Goal: Information Seeking & Learning: Understand process/instructions

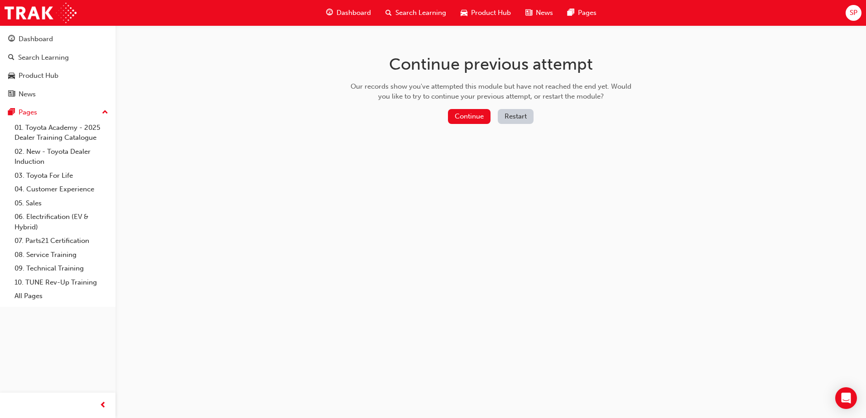
click at [467, 126] on div "Continue Restart" at bounding box center [490, 118] width 287 height 19
click at [469, 123] on button "Continue" at bounding box center [469, 116] width 43 height 15
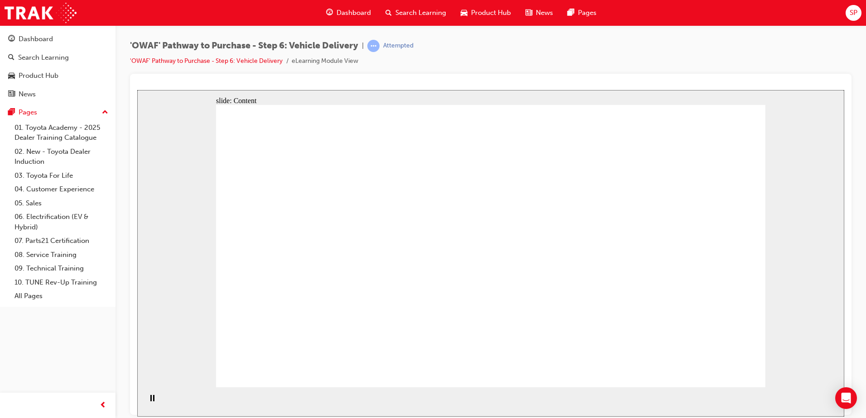
drag, startPoint x: 495, startPoint y: 199, endPoint x: 499, endPoint y: 199, distance: 4.5
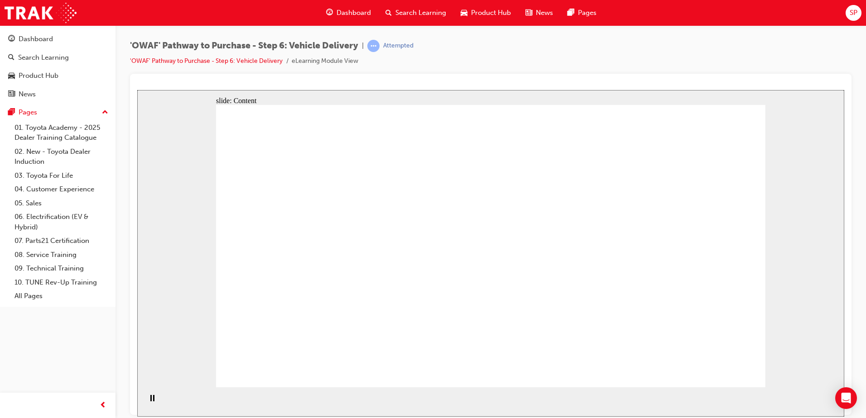
drag, startPoint x: 650, startPoint y: 187, endPoint x: 662, endPoint y: 230, distance: 44.4
drag, startPoint x: 662, startPoint y: 230, endPoint x: 701, endPoint y: 206, distance: 45.5
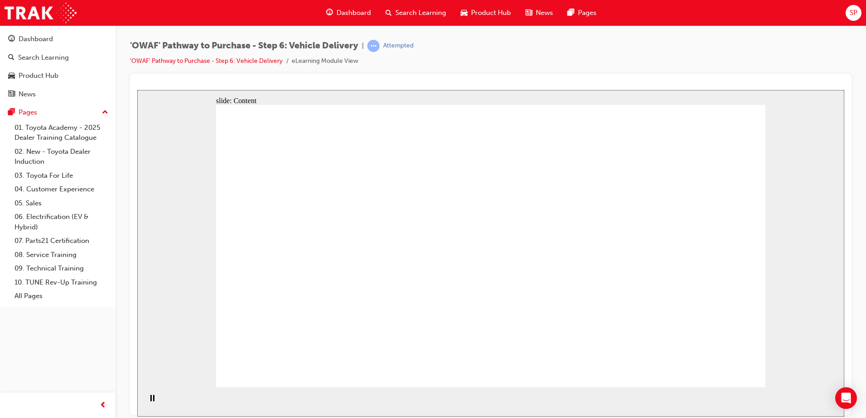
drag, startPoint x: 678, startPoint y: 247, endPoint x: 660, endPoint y: 260, distance: 22.0
drag, startPoint x: 649, startPoint y: 264, endPoint x: 609, endPoint y: 299, distance: 53.2
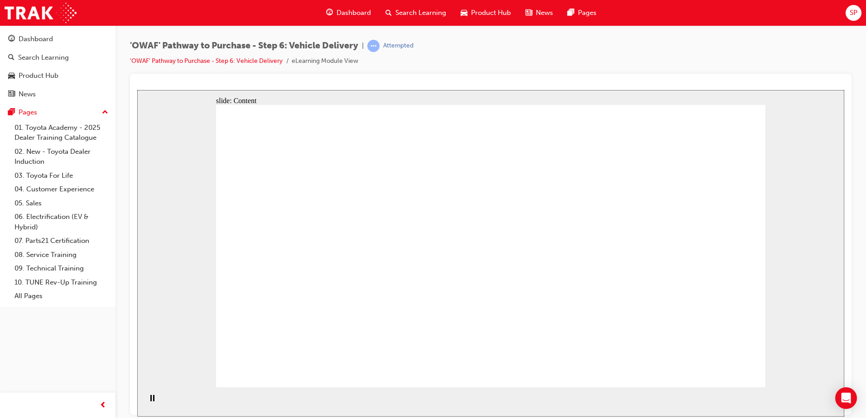
drag, startPoint x: 581, startPoint y: 362, endPoint x: 577, endPoint y: 366, distance: 6.4
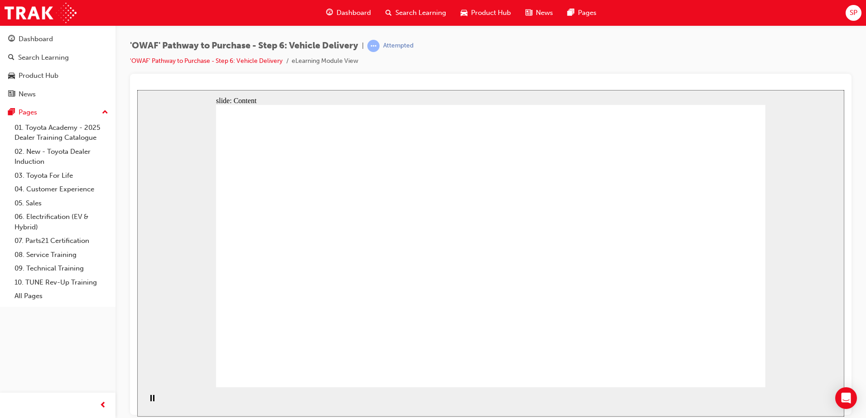
drag, startPoint x: 759, startPoint y: 140, endPoint x: 725, endPoint y: 139, distance: 34.0
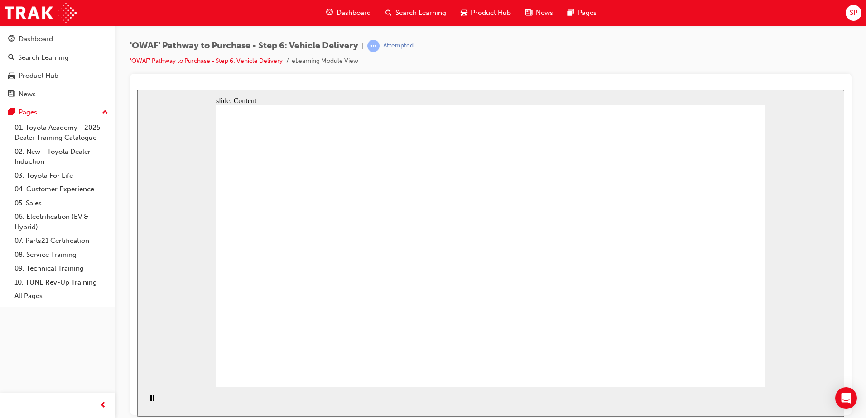
click at [245, 65] on li "'OWAF' Pathway to Purchase - Step 6: Vehicle Delivery" at bounding box center [211, 61] width 162 height 10
click at [254, 62] on link "'OWAF' Pathway to Purchase - Step 6: Vehicle Delivery" at bounding box center [206, 61] width 153 height 8
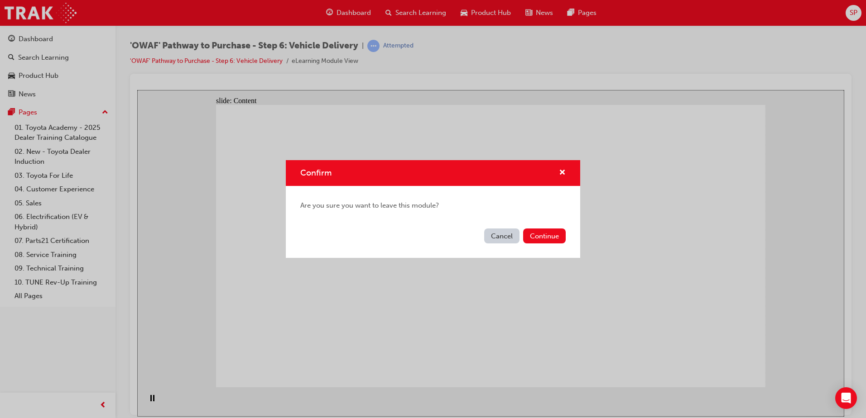
click at [550, 232] on button "Continue" at bounding box center [544, 236] width 43 height 15
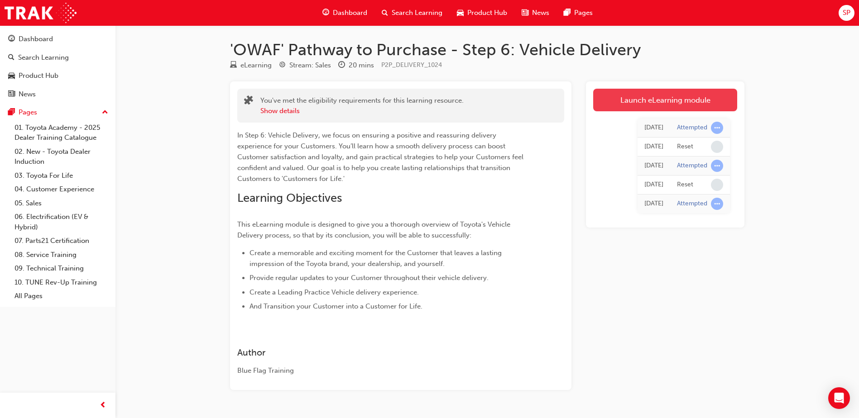
click at [673, 105] on link "Launch eLearning module" at bounding box center [665, 100] width 144 height 23
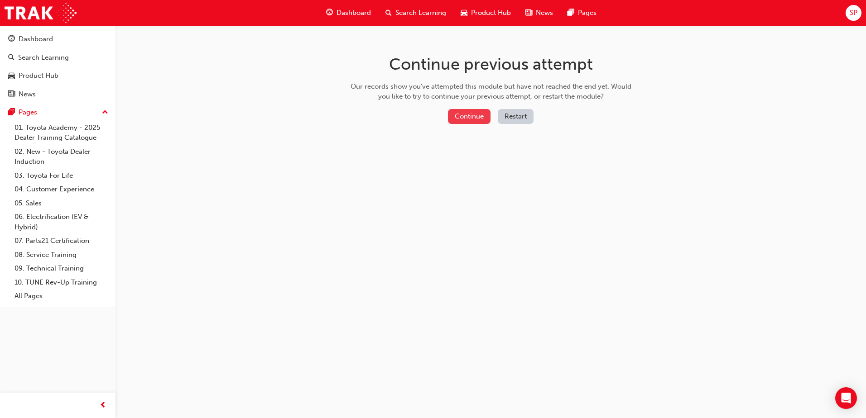
click at [457, 115] on button "Continue" at bounding box center [469, 116] width 43 height 15
